Goal: Transaction & Acquisition: Purchase product/service

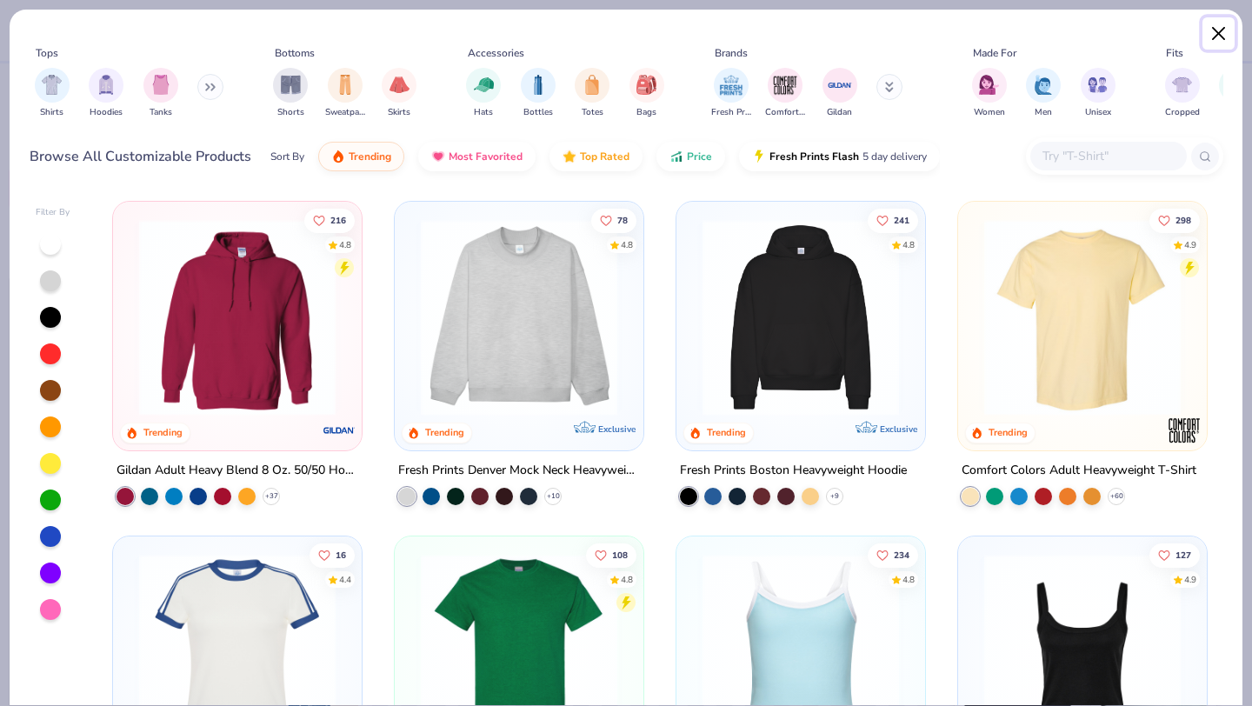
click at [1221, 40] on button "Close" at bounding box center [1218, 33] width 33 height 33
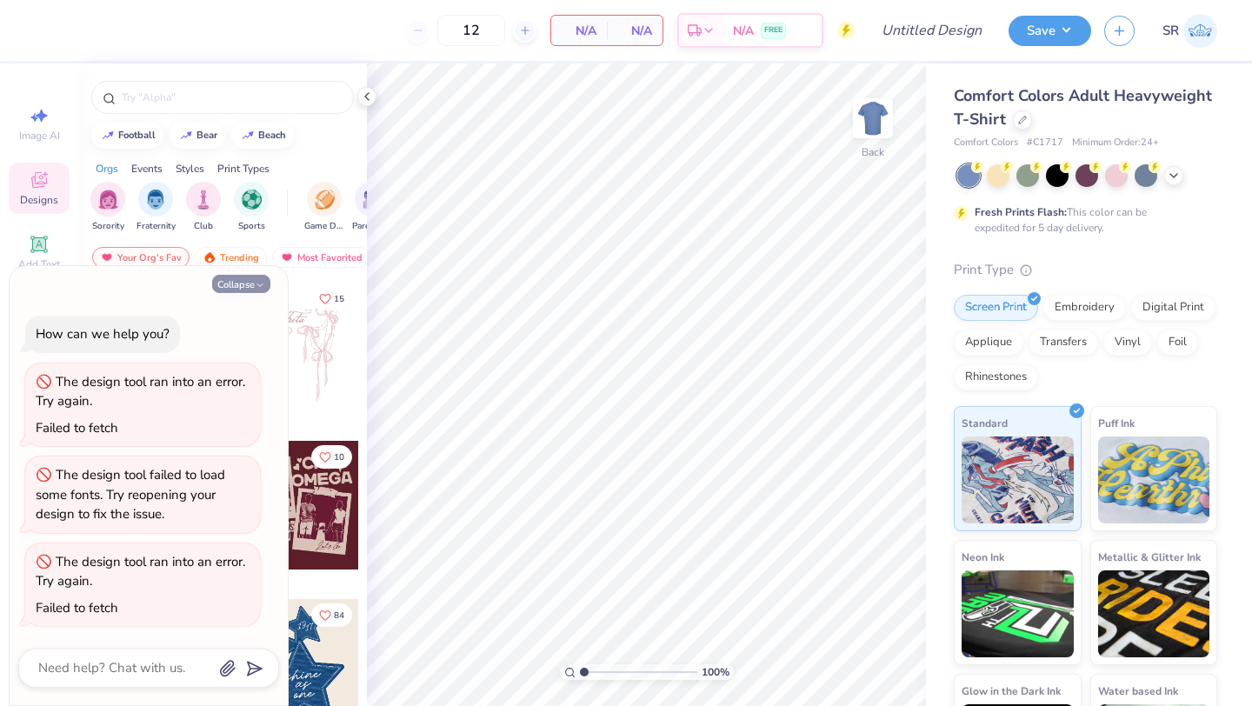
click at [255, 285] on icon "button" at bounding box center [260, 285] width 10 height 10
type textarea "x"
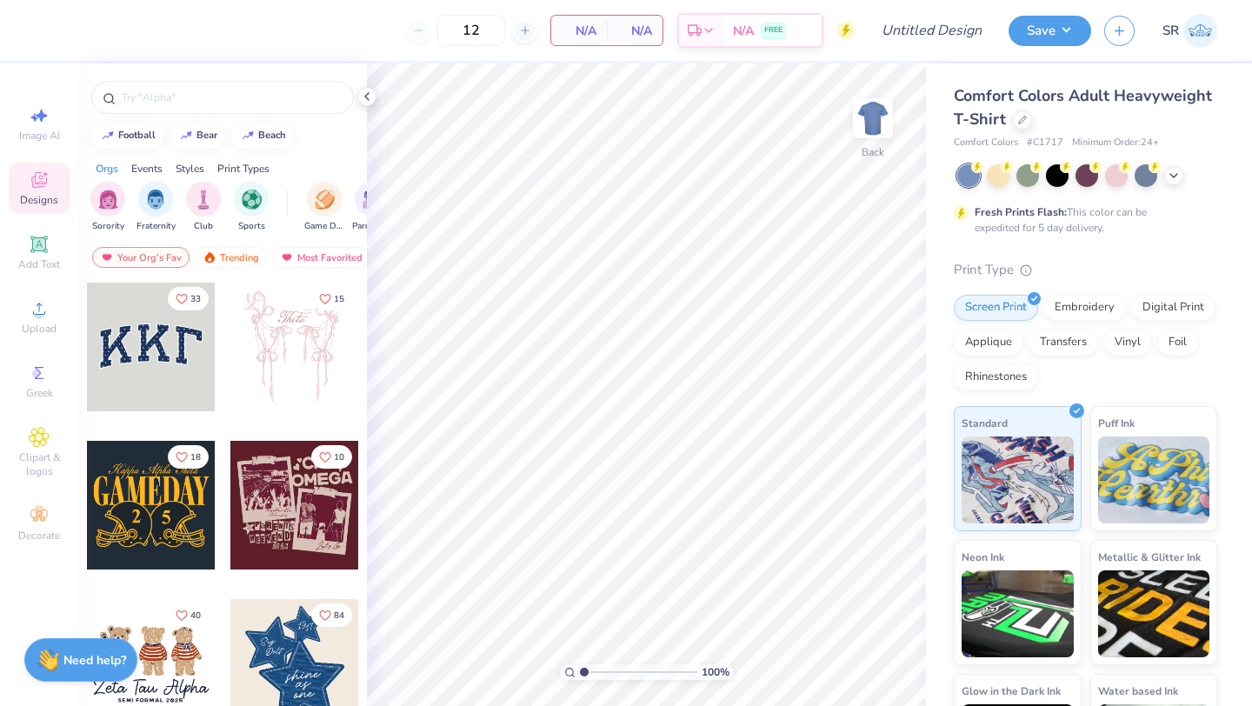
click at [1198, 35] on img at bounding box center [1200, 31] width 34 height 34
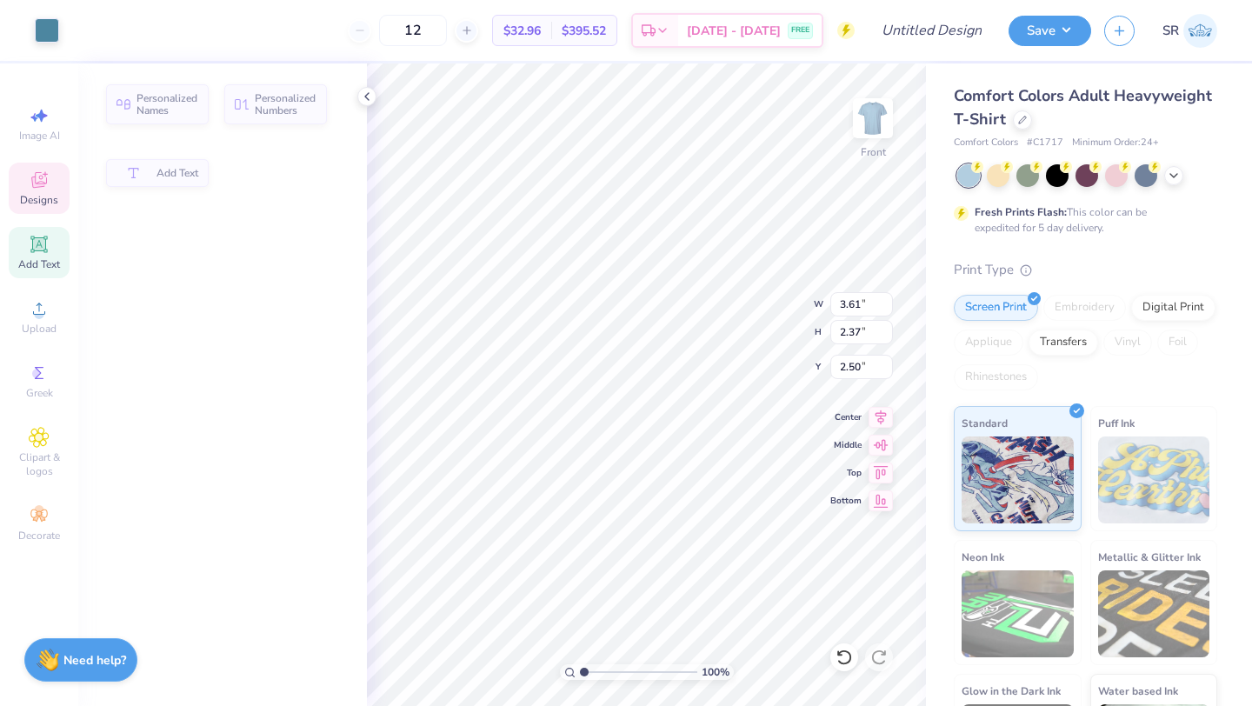
type input "3.61"
type input "2.37"
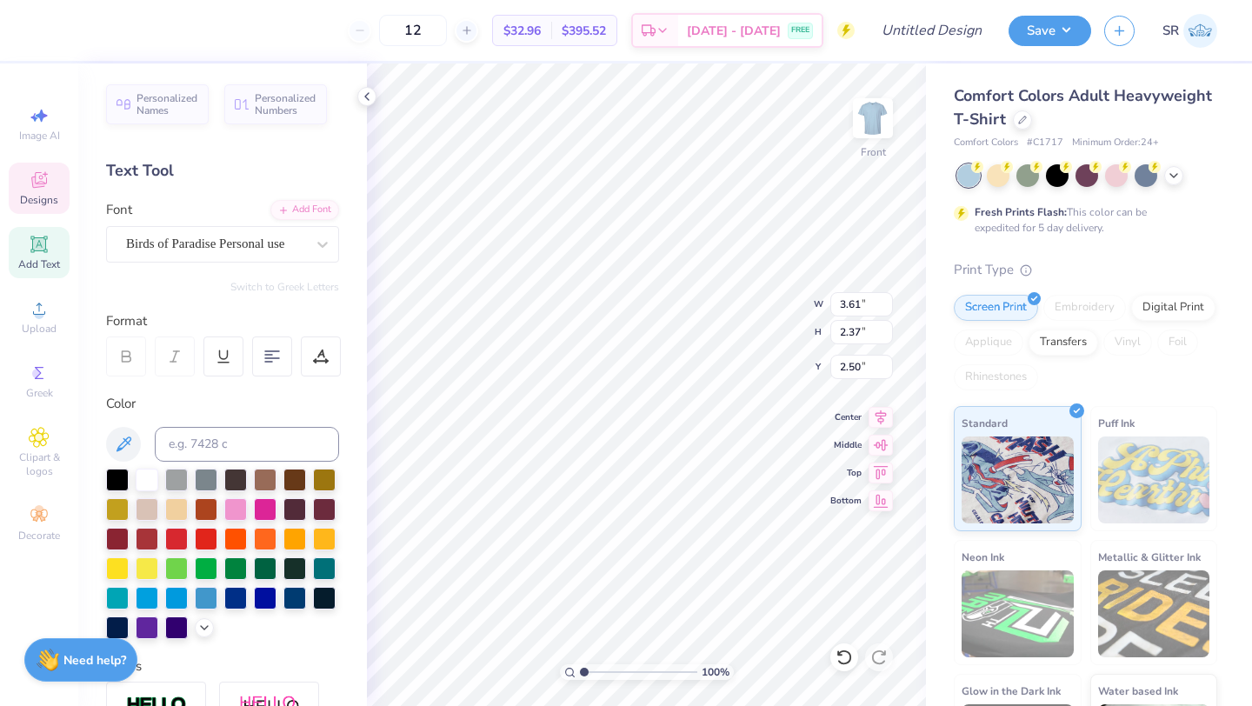
type textarea "#"
type input "11.06"
type input "9.18"
type input "7.49"
type input "3.61"
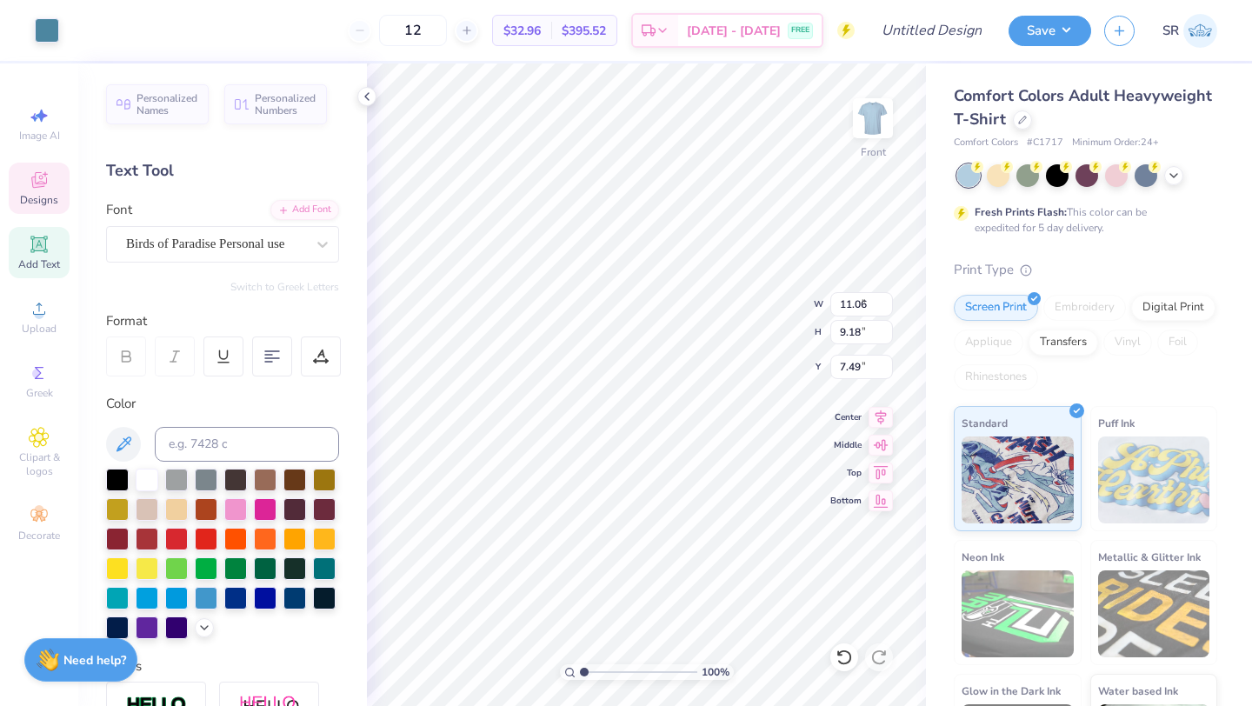
type input "2.37"
type input "2.50"
type textarea "#"
type textarea "3"
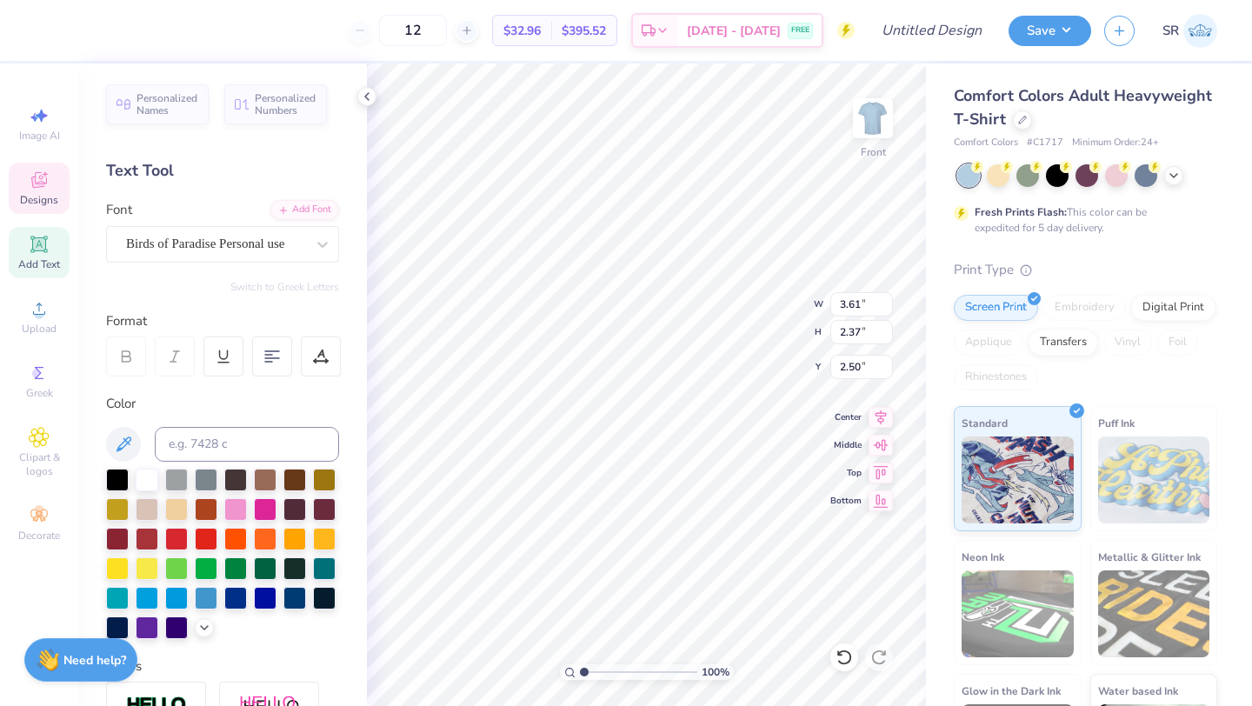
type textarea "3"
type textarea "a"
type textarea "Annual"
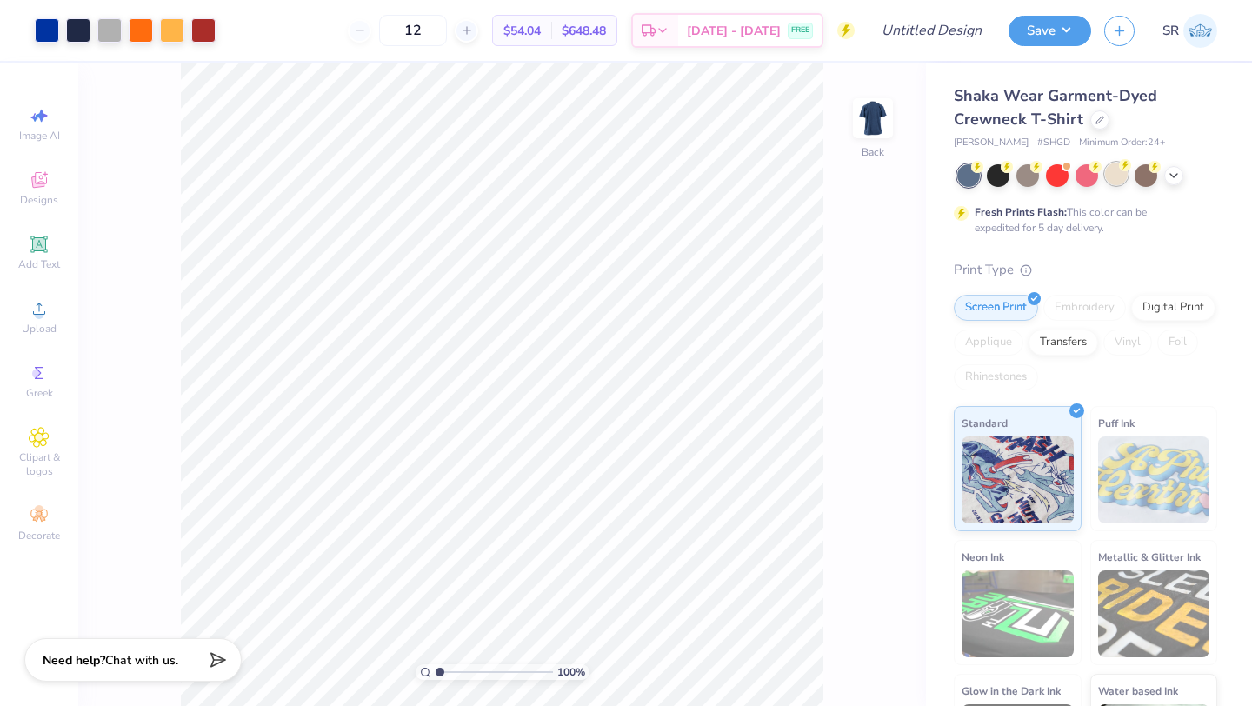
click at [1122, 180] on div at bounding box center [1116, 174] width 23 height 23
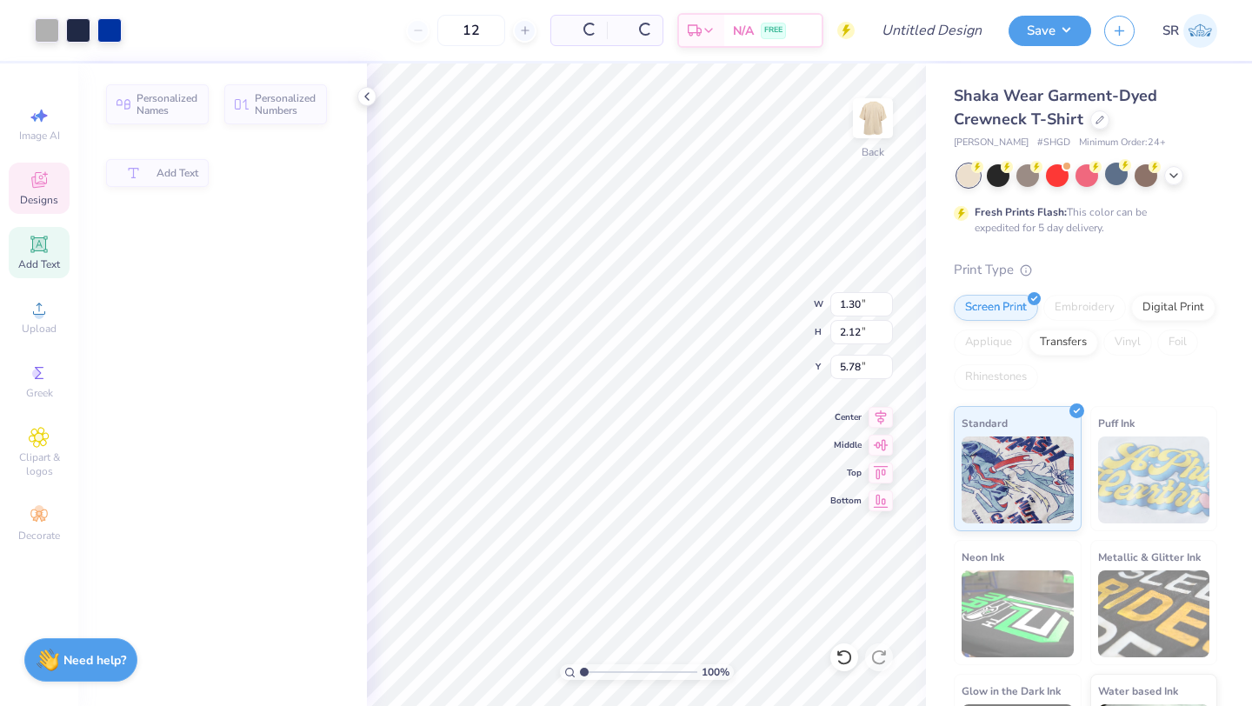
type input "1.30"
type input "2.12"
type input "5.78"
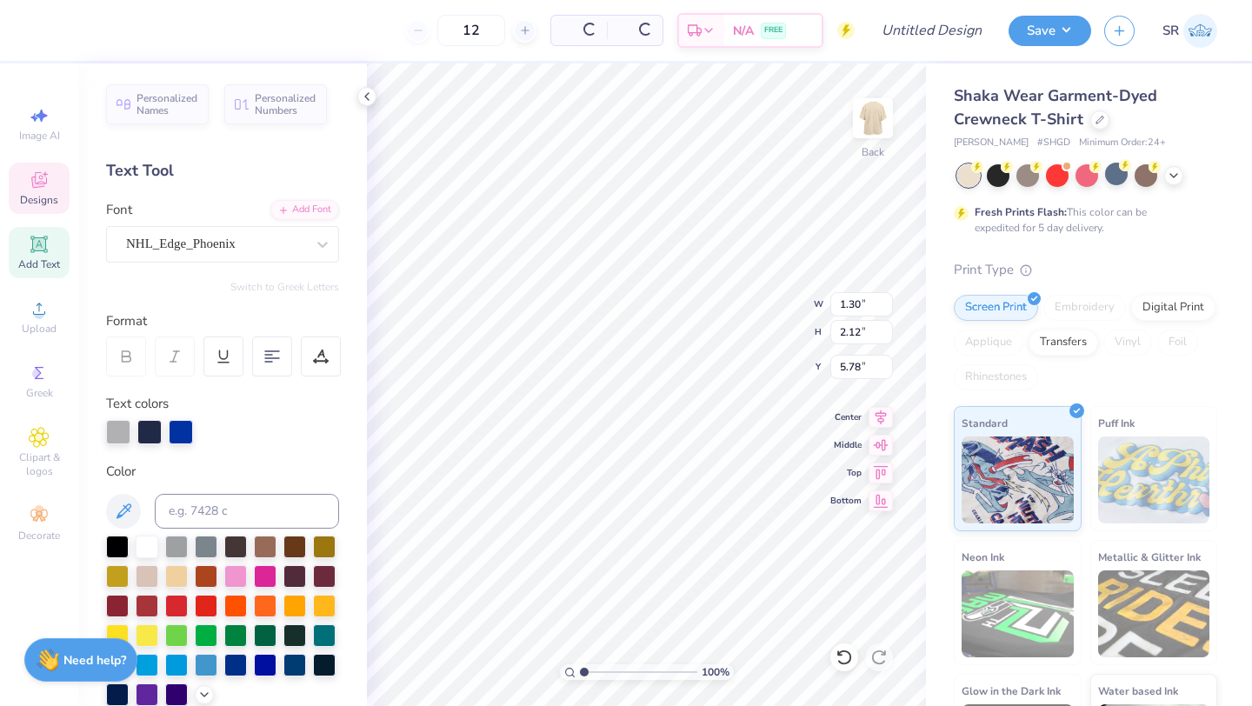
type input "2.32"
type input "3.89"
type input "6.10"
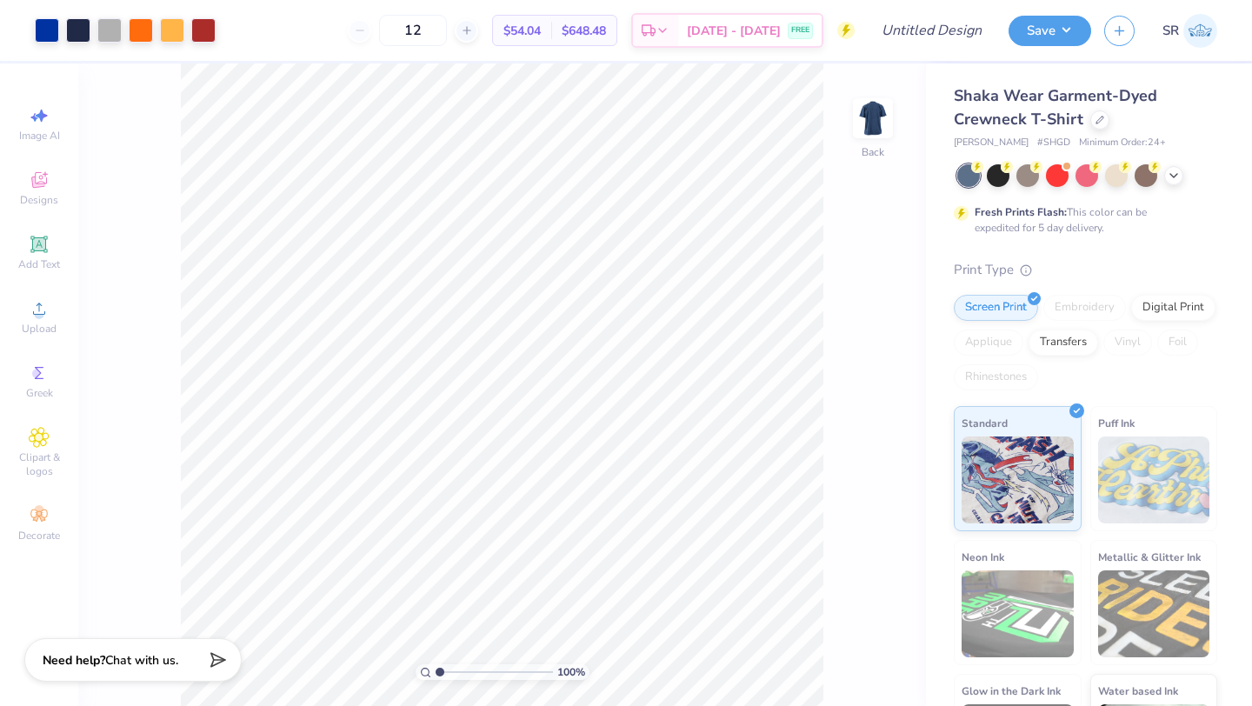
click at [1128, 183] on div at bounding box center [1087, 175] width 260 height 23
click at [1113, 175] on div at bounding box center [1116, 175] width 23 height 23
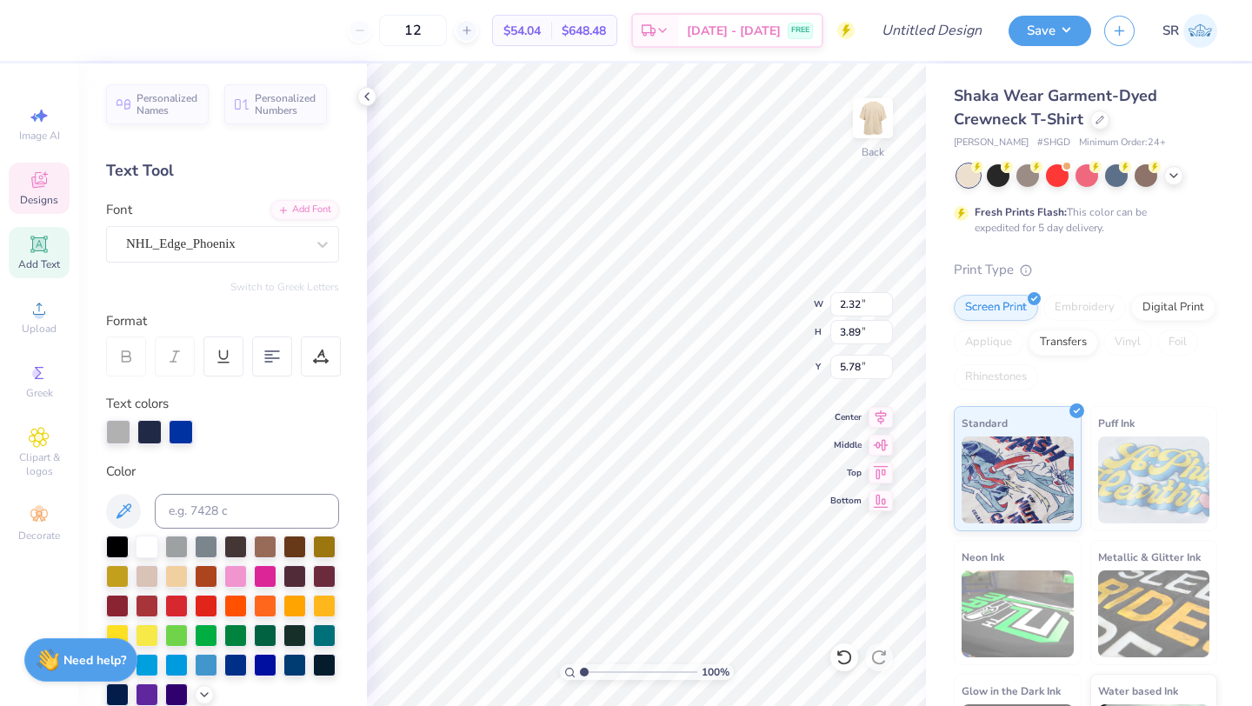
type textarea "M"
type input "1.00"
type input "2.12"
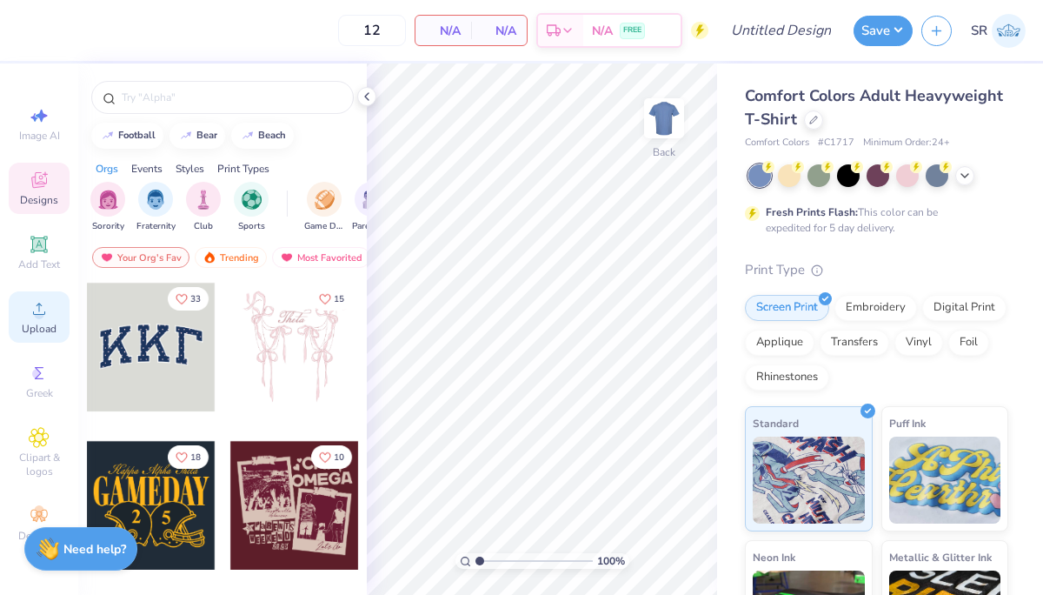
click at [35, 308] on icon at bounding box center [39, 308] width 21 height 21
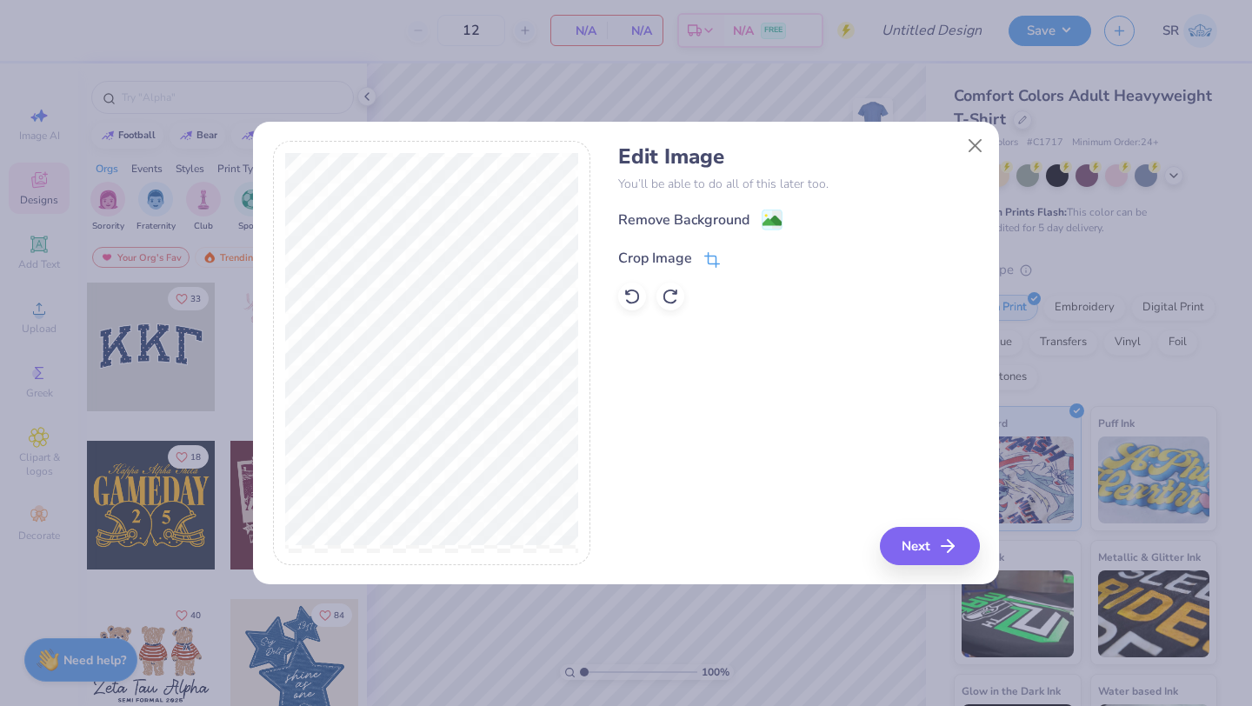
click at [674, 256] on div "Crop Image" at bounding box center [655, 258] width 74 height 21
click at [742, 257] on icon at bounding box center [741, 256] width 10 height 10
click at [719, 222] on div "Remove Background" at bounding box center [683, 221] width 131 height 21
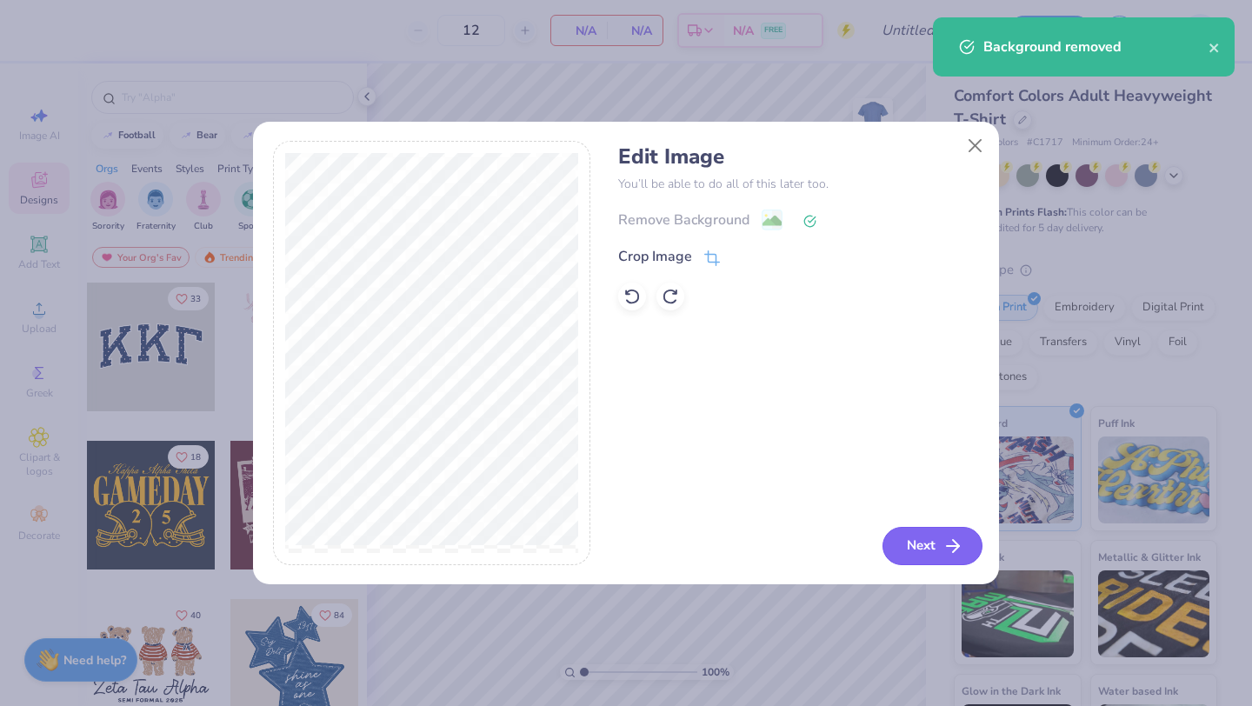
click at [929, 548] on button "Next" at bounding box center [932, 546] width 100 height 38
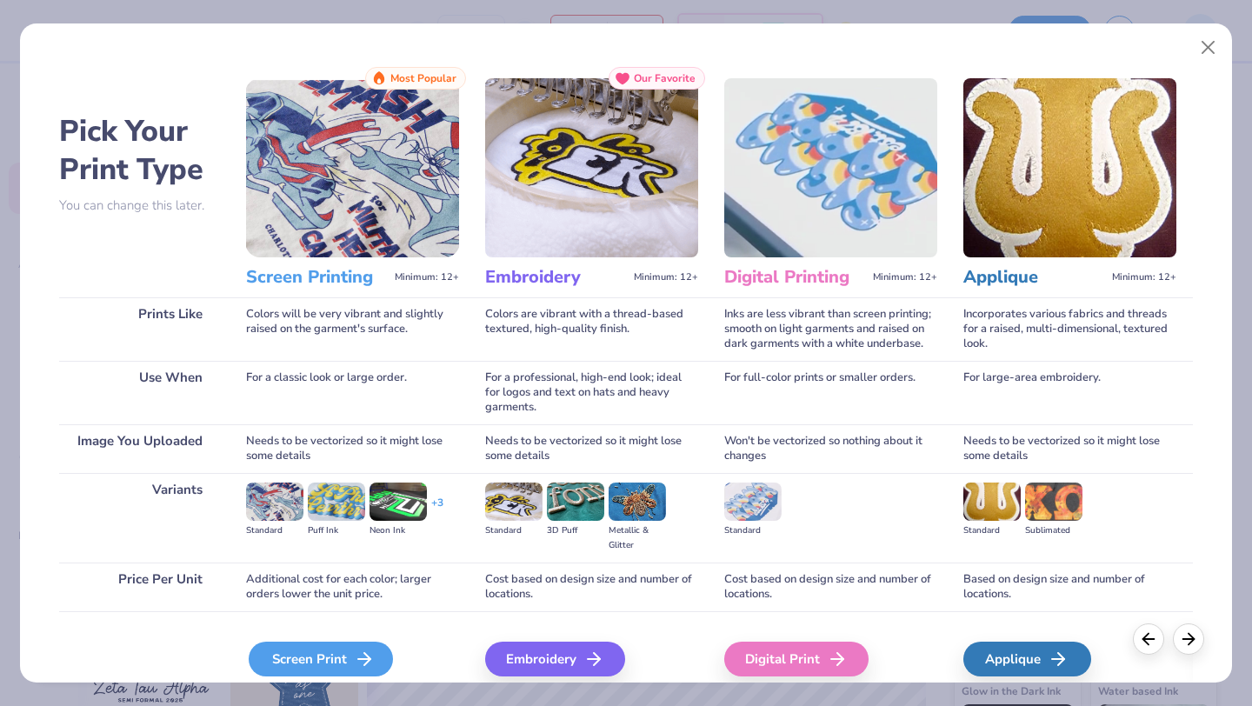
click at [329, 661] on div "Screen Print" at bounding box center [321, 659] width 144 height 35
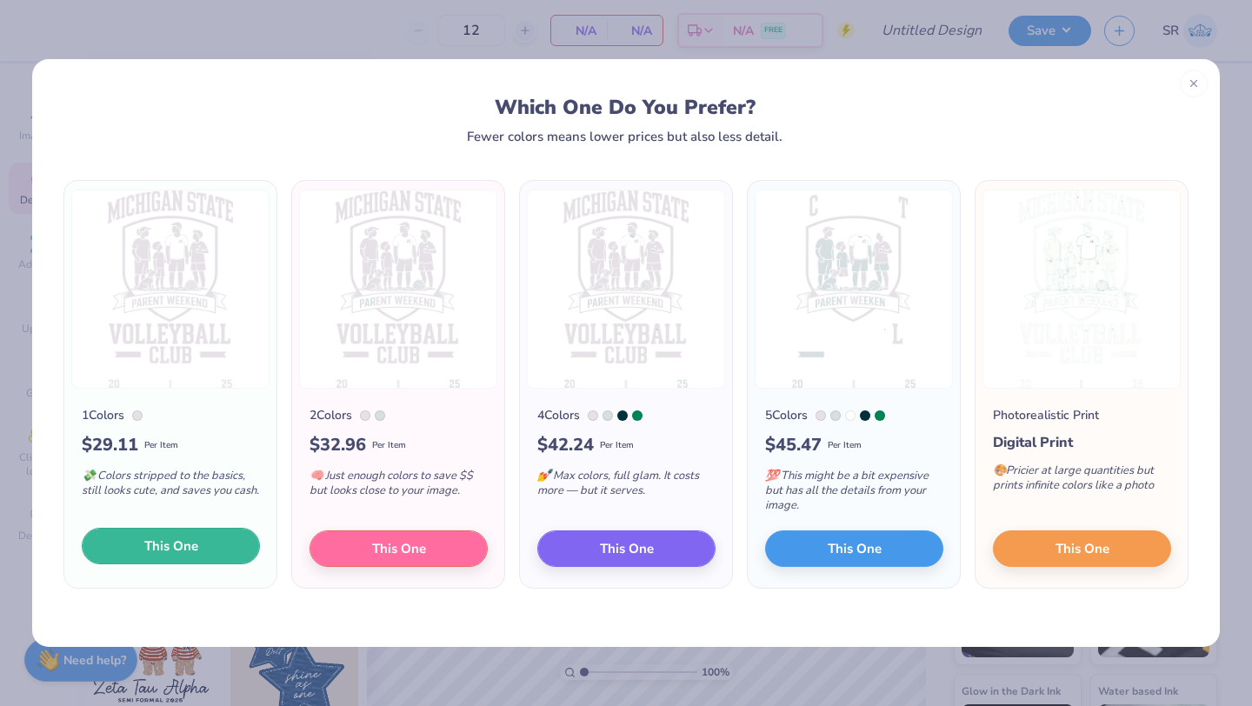
click at [226, 542] on button "This One" at bounding box center [171, 546] width 178 height 37
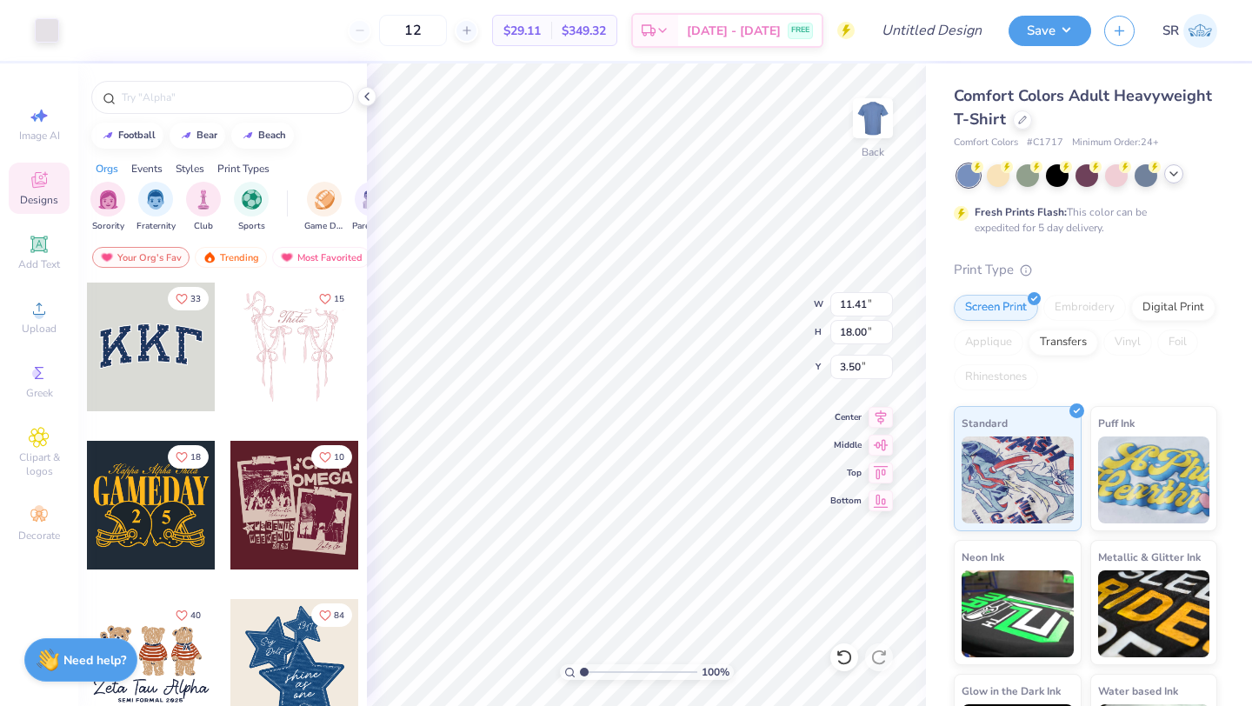
click at [1174, 174] on icon at bounding box center [1174, 174] width 14 height 14
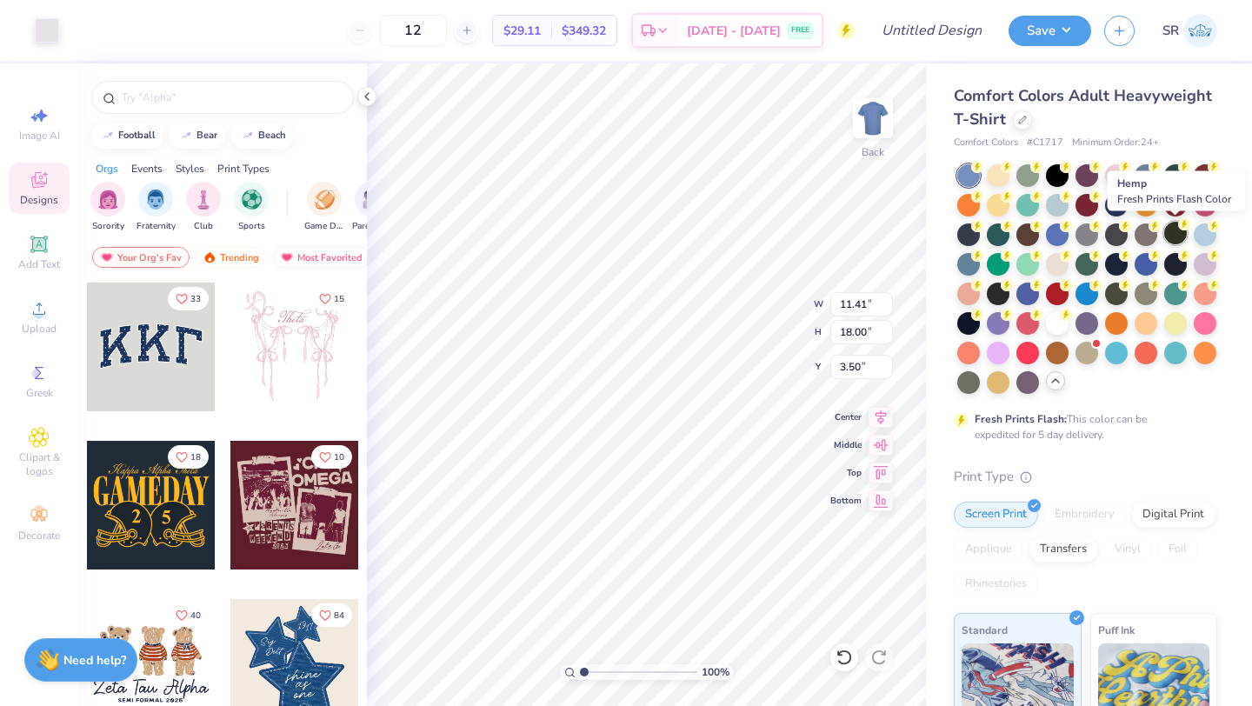
click at [1177, 230] on div at bounding box center [1175, 233] width 23 height 23
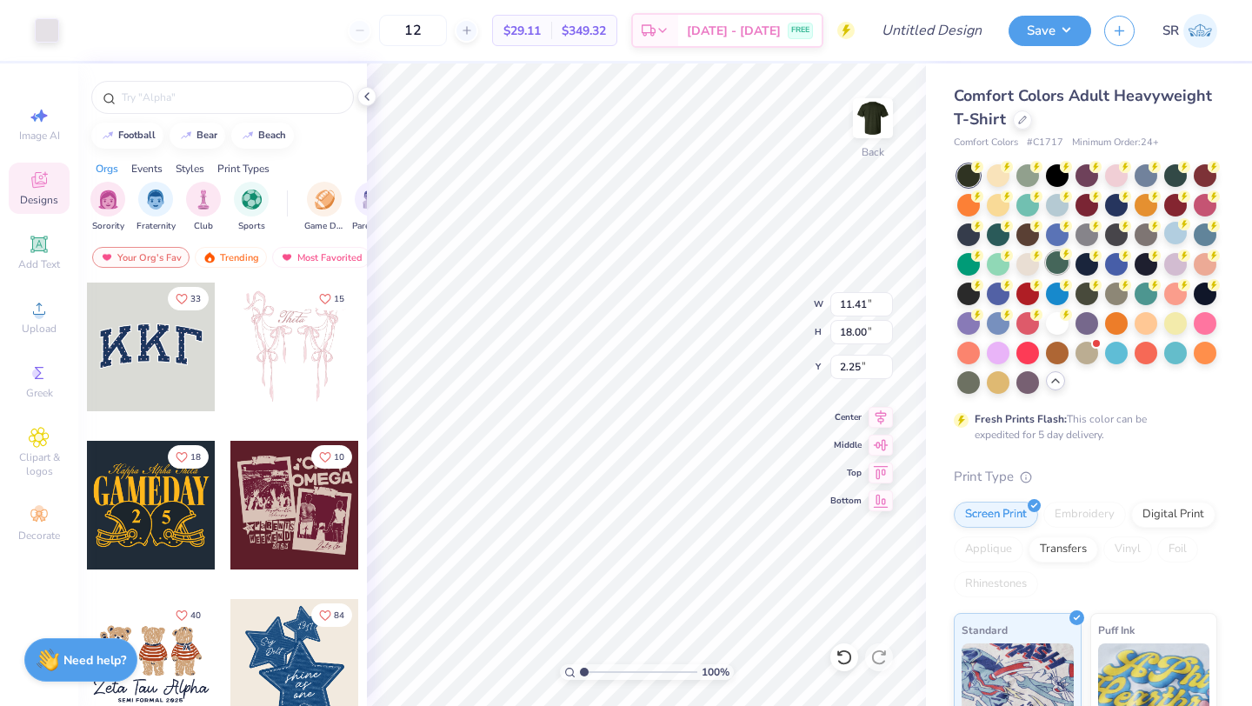
type input "2.25"
click at [1021, 121] on icon at bounding box center [1022, 118] width 9 height 9
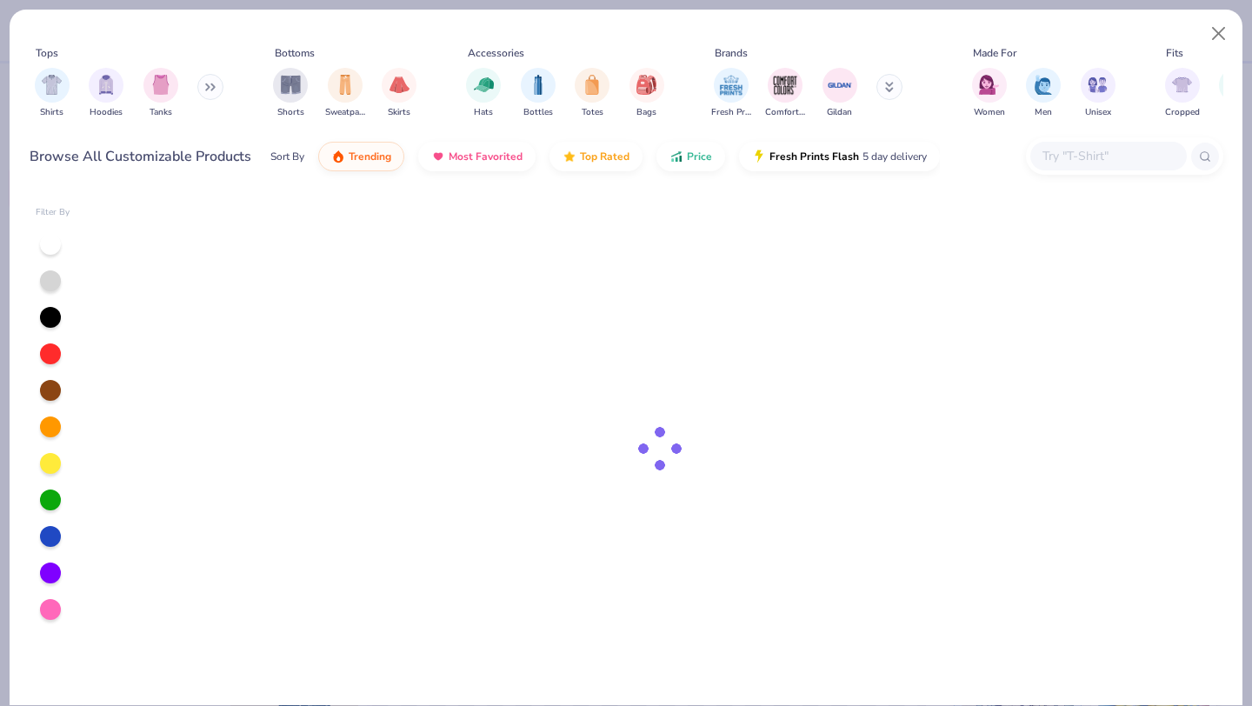
click at [1060, 156] on input "text" at bounding box center [1108, 156] width 134 height 20
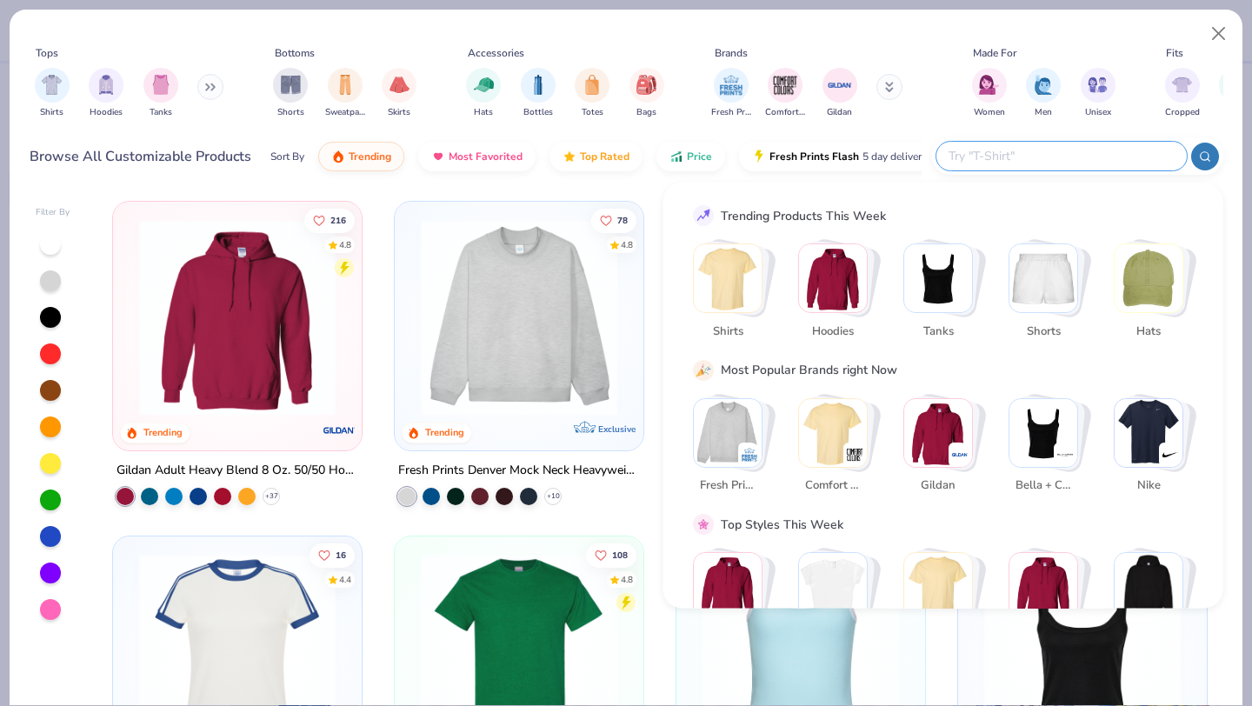
click at [887, 89] on icon at bounding box center [890, 90] width 6 height 3
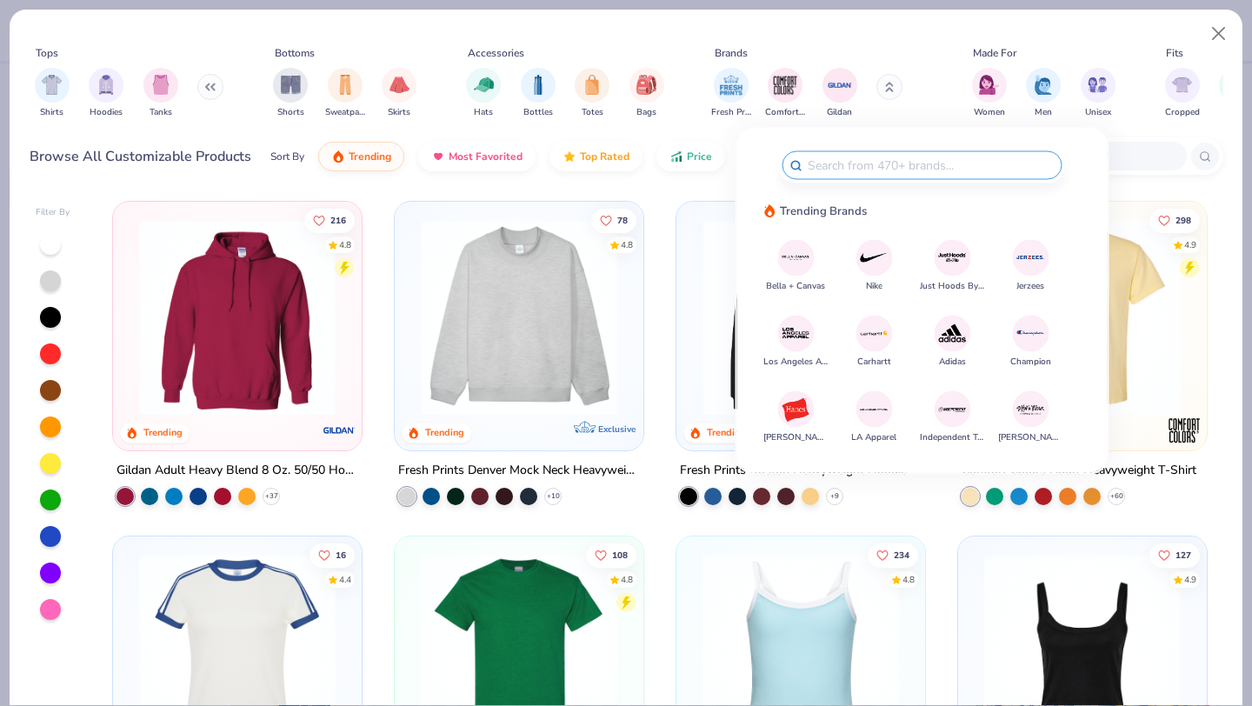
click at [795, 257] on img at bounding box center [796, 258] width 30 height 30
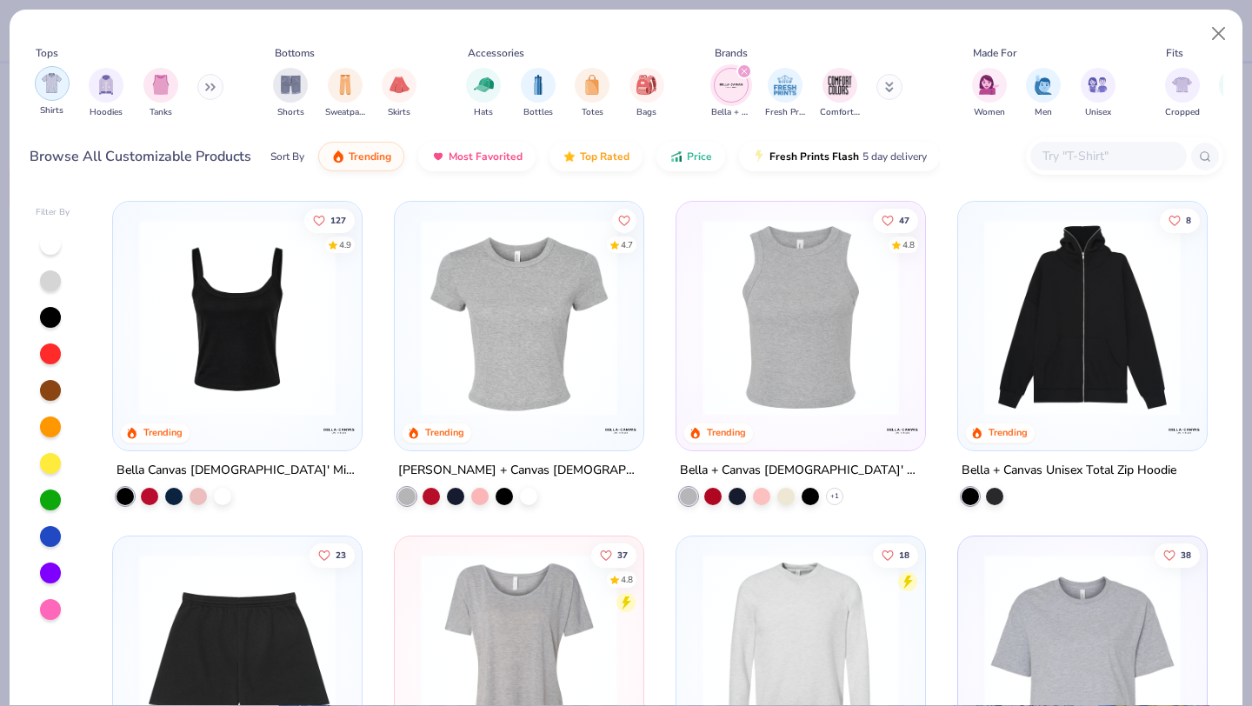
click at [47, 83] on img "filter for Shirts" at bounding box center [52, 83] width 20 height 20
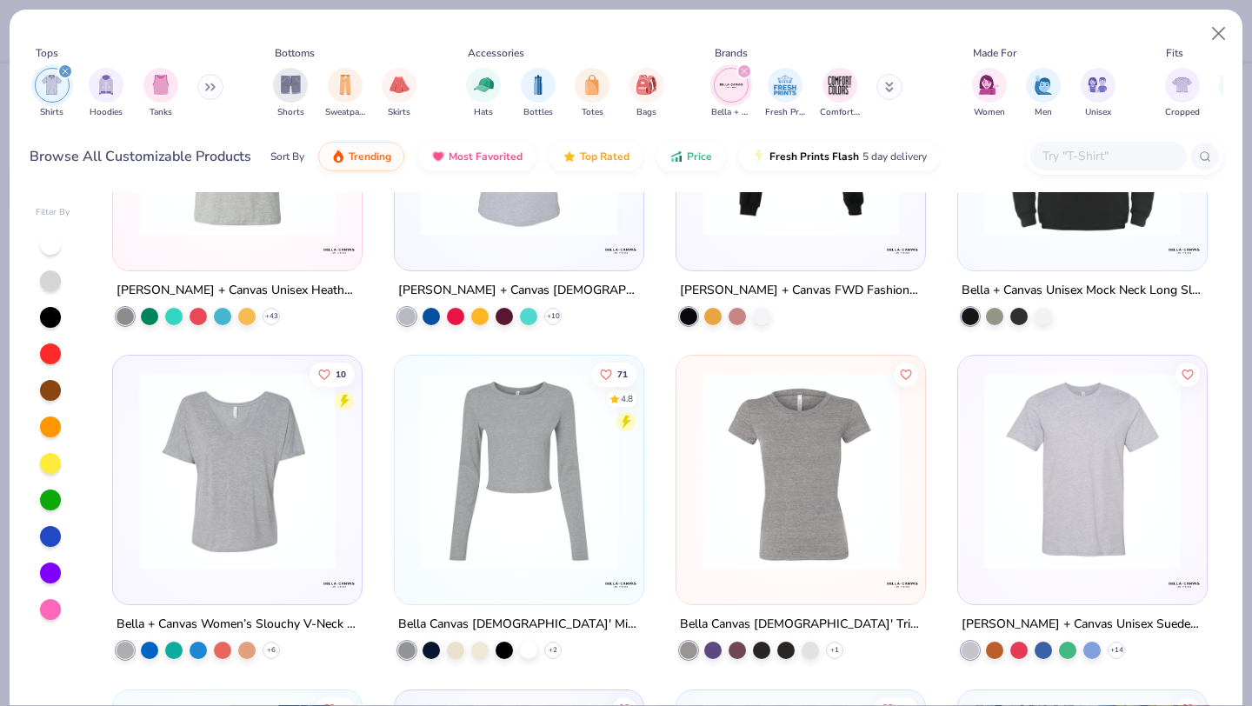
scroll to position [848, 0]
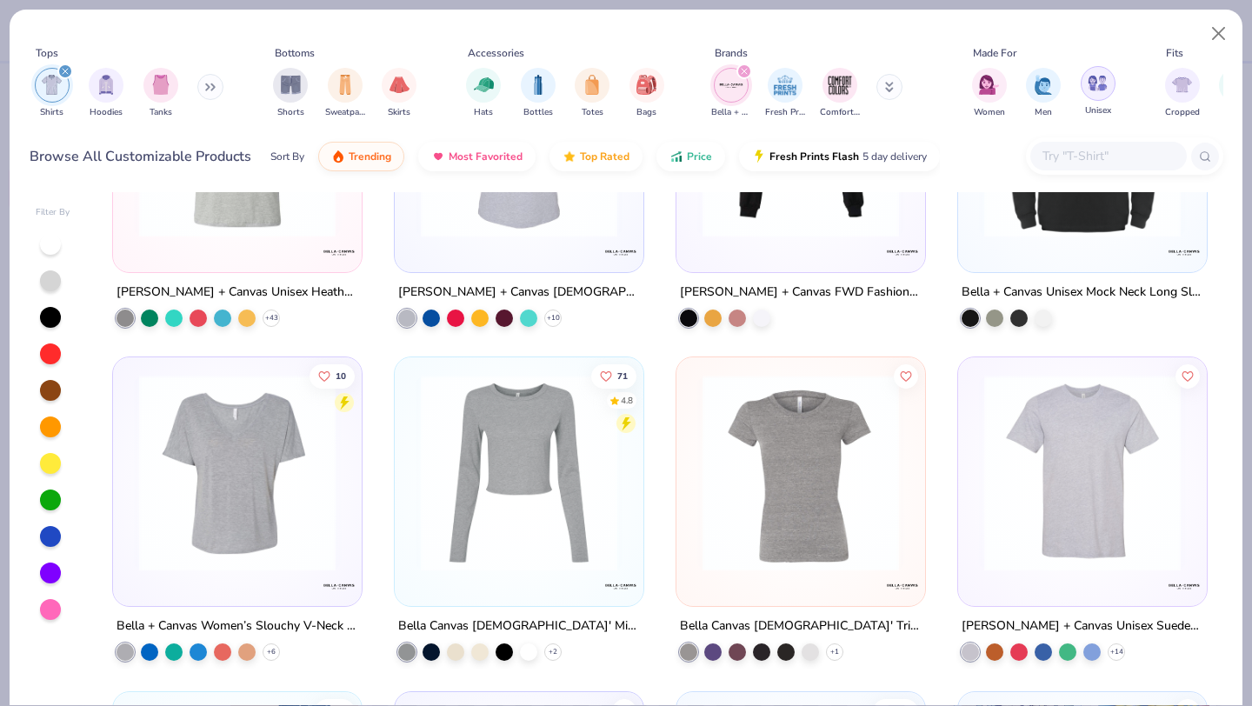
click at [1091, 92] on img "filter for Unisex" at bounding box center [1098, 83] width 20 height 20
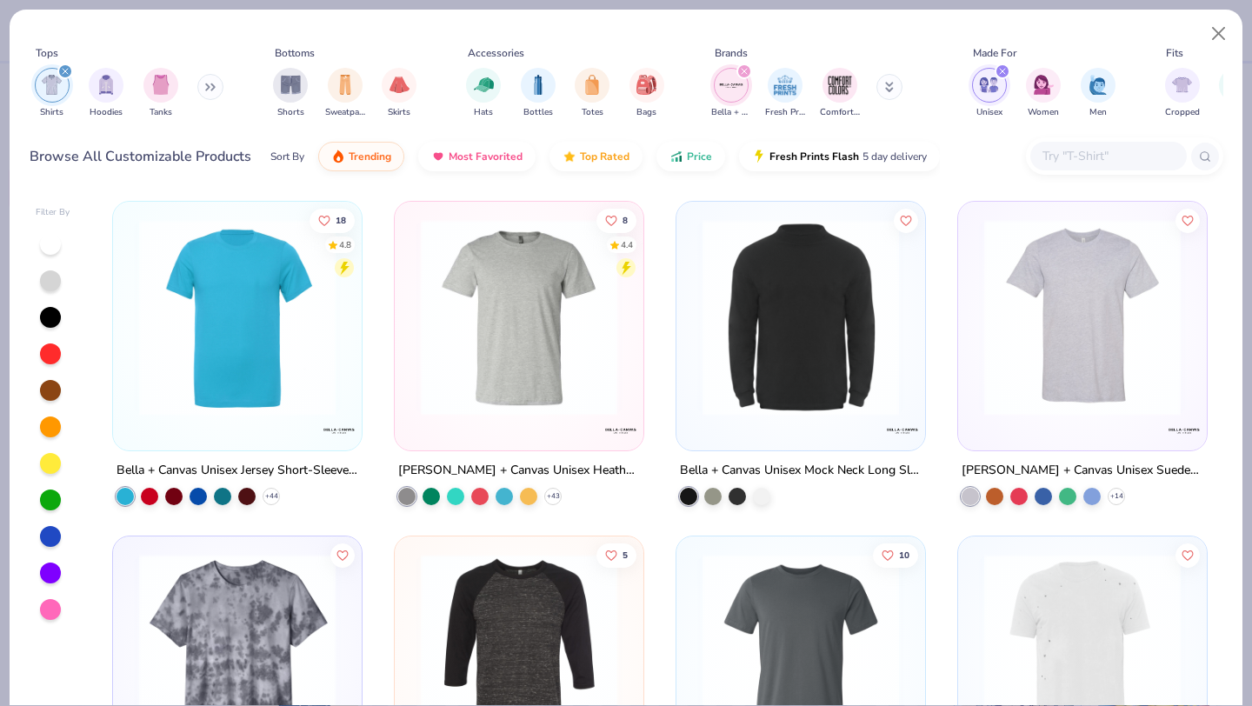
click at [252, 382] on img at bounding box center [237, 317] width 214 height 196
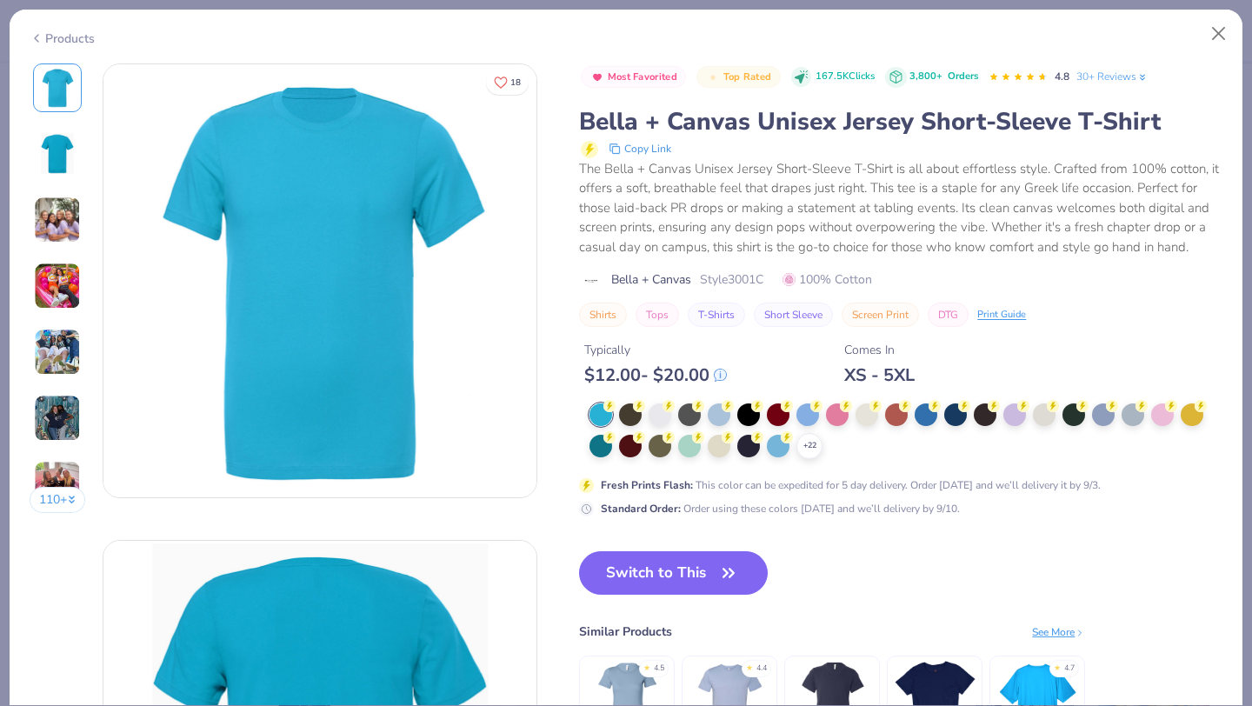
scroll to position [80, 0]
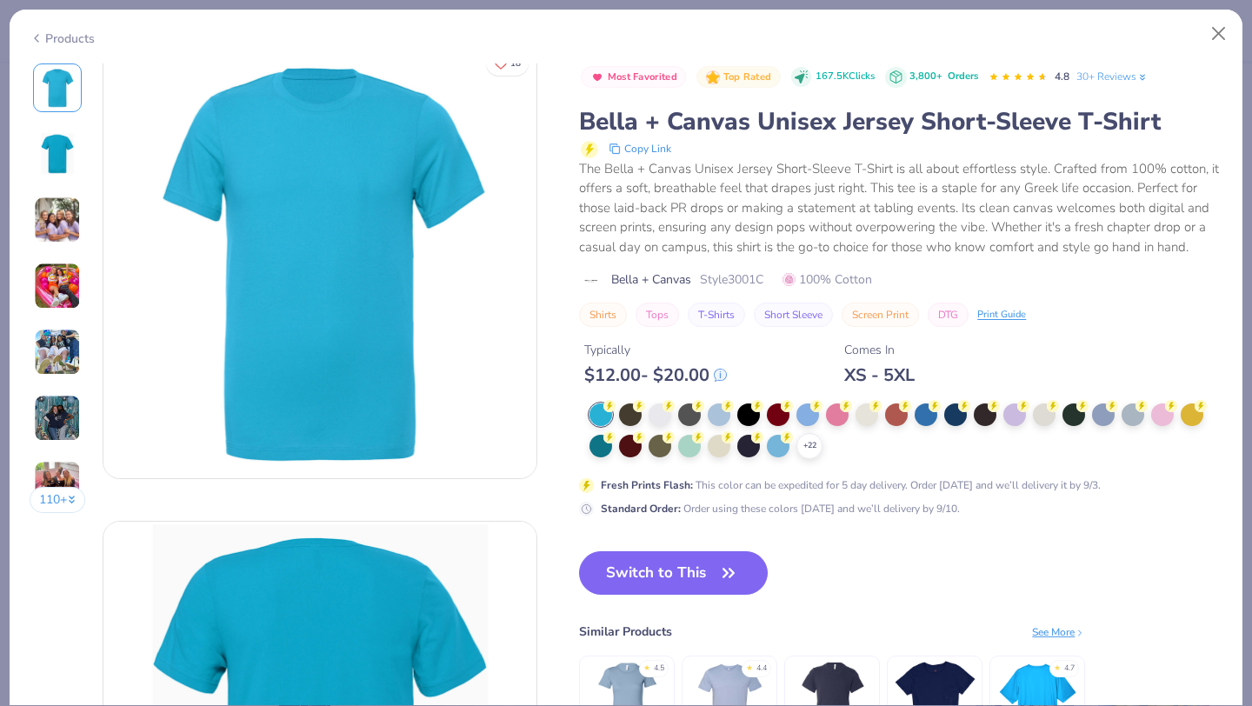
scroll to position [19, 0]
click at [807, 449] on icon at bounding box center [809, 446] width 14 height 14
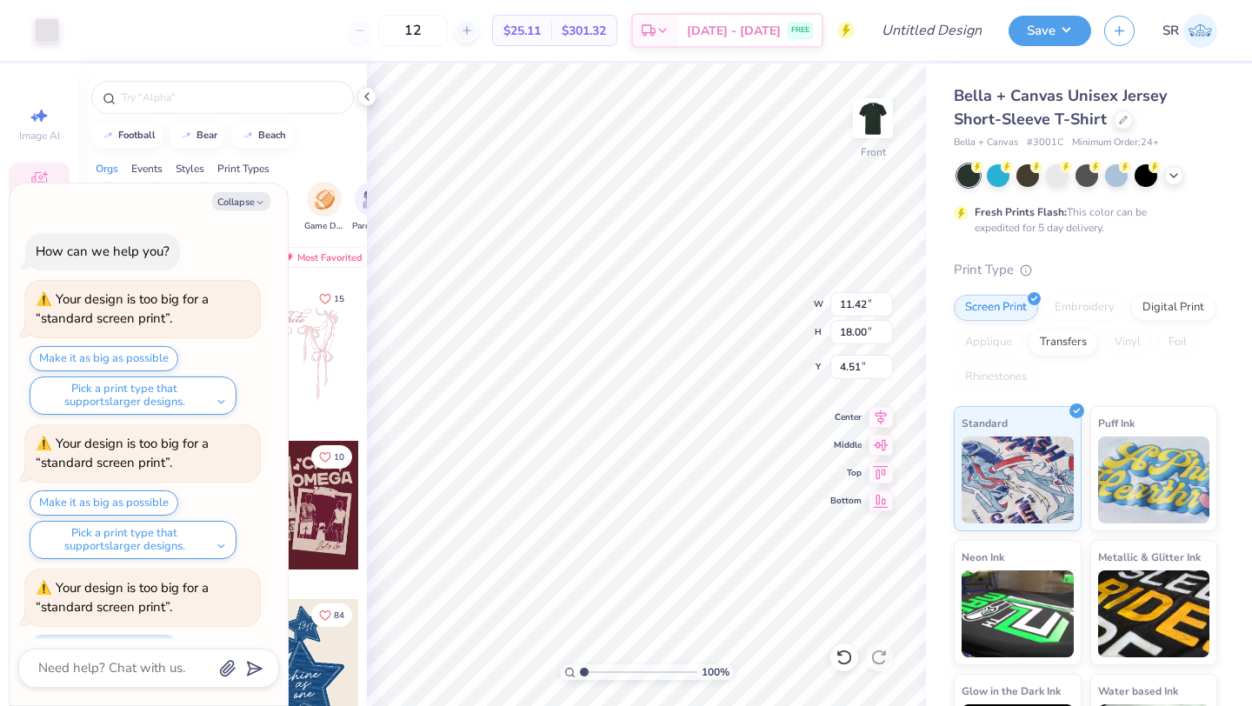
scroll to position [77, 0]
type textarea "x"
